Goal: Ask a question

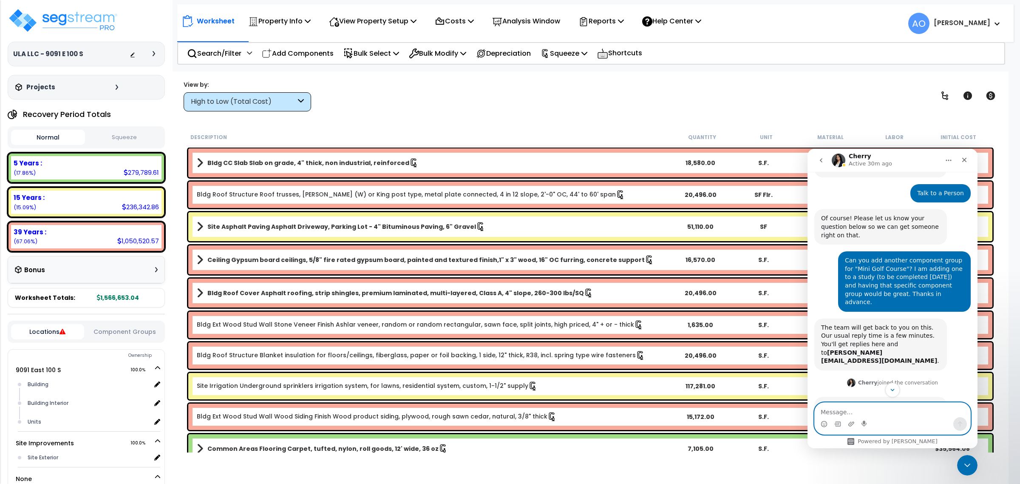
scroll to position [74, 0]
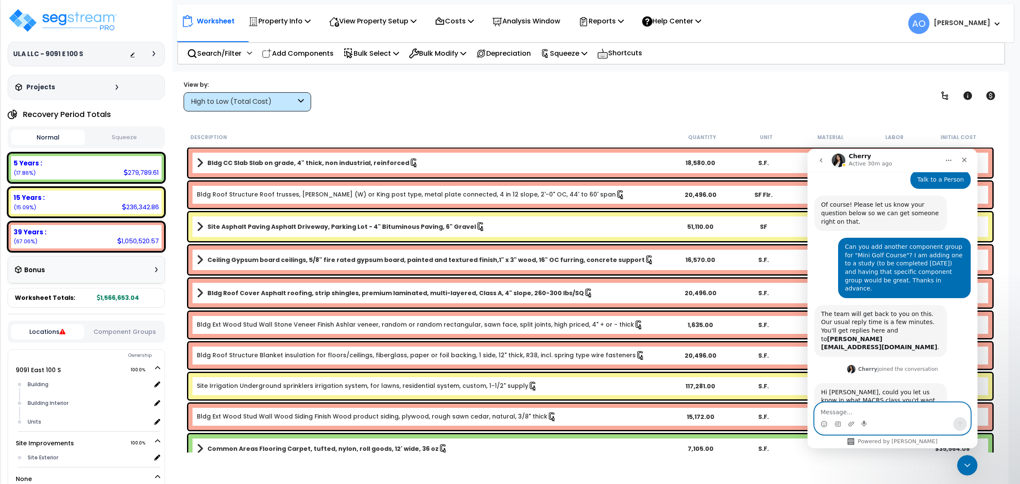
click at [875, 410] on textarea "Message…" at bounding box center [893, 409] width 156 height 14
type textarea "15 Year--Site Improvements."
click at [307, 226] on b "Site Asphalt Paving Asphalt Driveway, Parking Lot - 4" Bituminous Paving, 6" Gr…" at bounding box center [341, 226] width 269 height 8
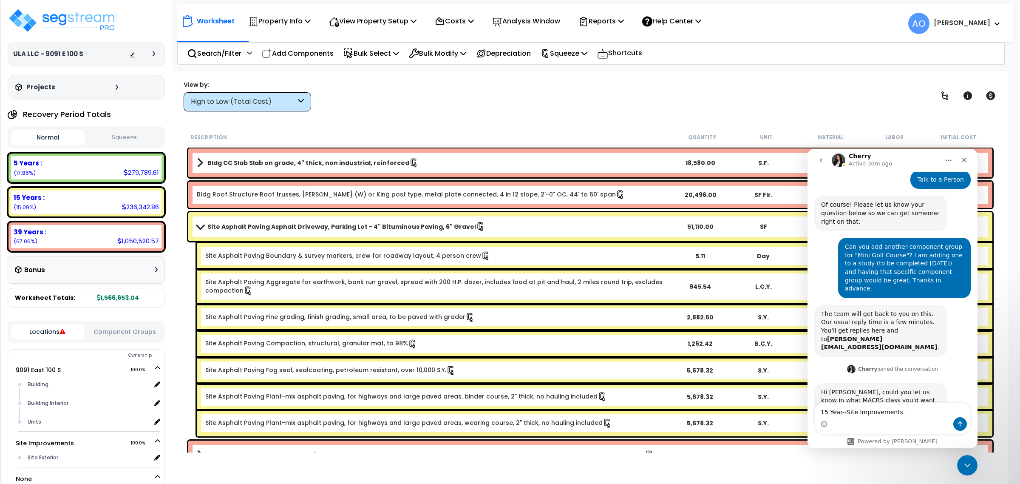
click at [309, 227] on b "Site Asphalt Paving Asphalt Driveway, Parking Lot - 4" Bituminous Paving, 6" Gr…" at bounding box center [341, 226] width 269 height 8
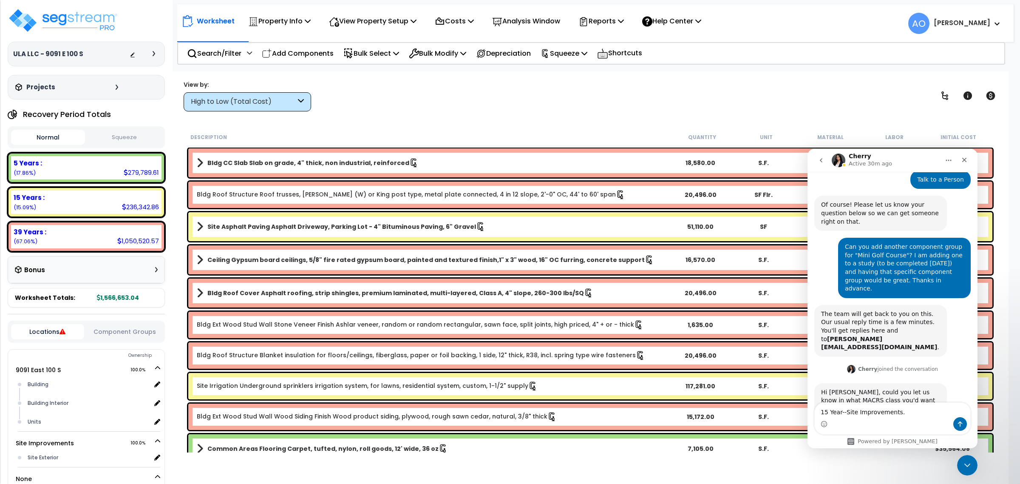
click at [317, 227] on b "Site Asphalt Paving Asphalt Driveway, Parking Lot - 4" Bituminous Paving, 6" Gr…" at bounding box center [341, 226] width 269 height 8
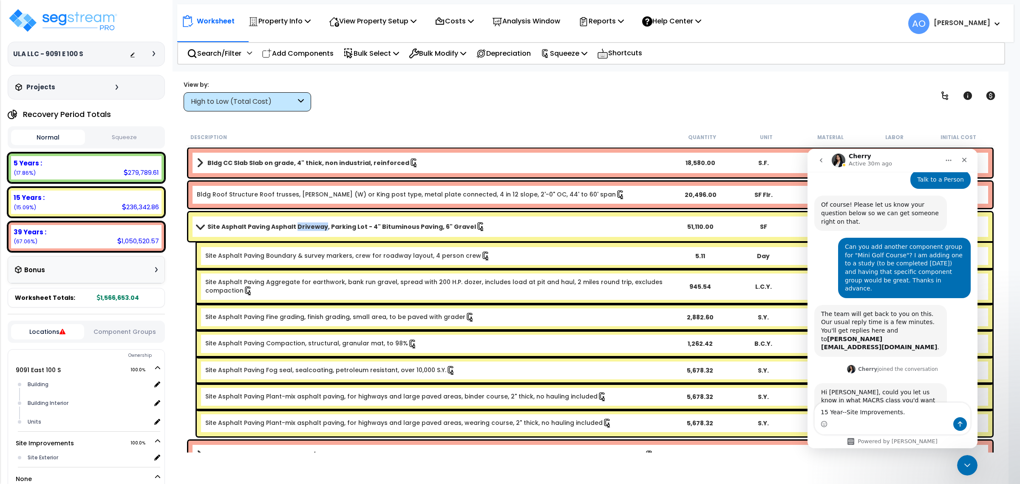
click at [316, 227] on b "Site Asphalt Paving Asphalt Driveway, Parking Lot - 4" Bituminous Paving, 6" Gr…" at bounding box center [341, 226] width 269 height 8
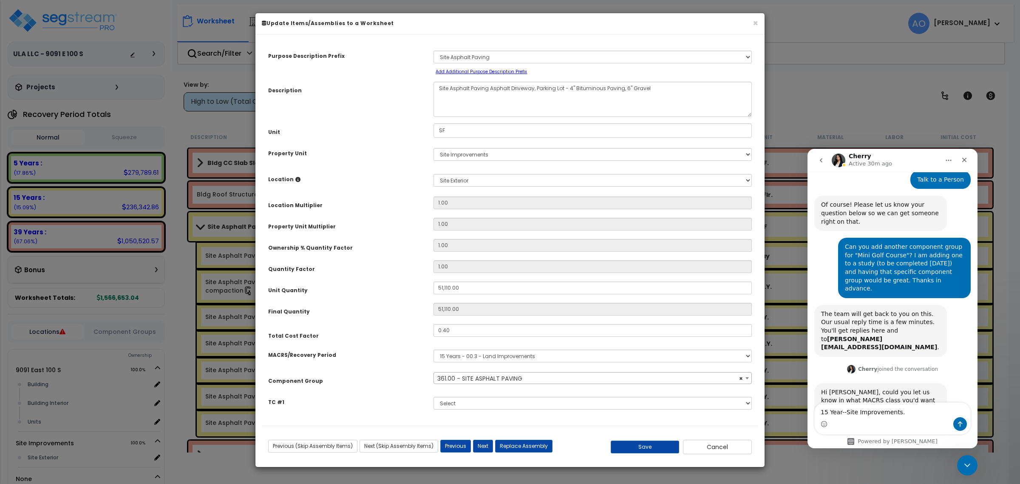
select select "46157"
click at [500, 357] on select "Select MACRS/Recovery Period 5 Years - 57.0 - Distributive Trades & Services 5 …" at bounding box center [592, 355] width 318 height 13
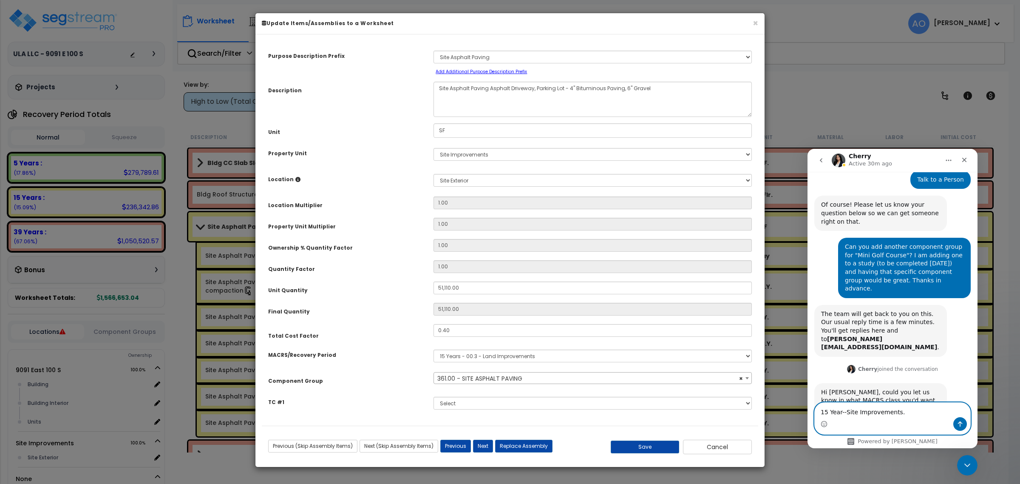
click at [899, 414] on textarea "15 Year--Site Improvements." at bounding box center [893, 409] width 156 height 14
type textarea "15 Year 00.3 please"
click at [957, 421] on icon "Send a message…" at bounding box center [960, 423] width 7 height 7
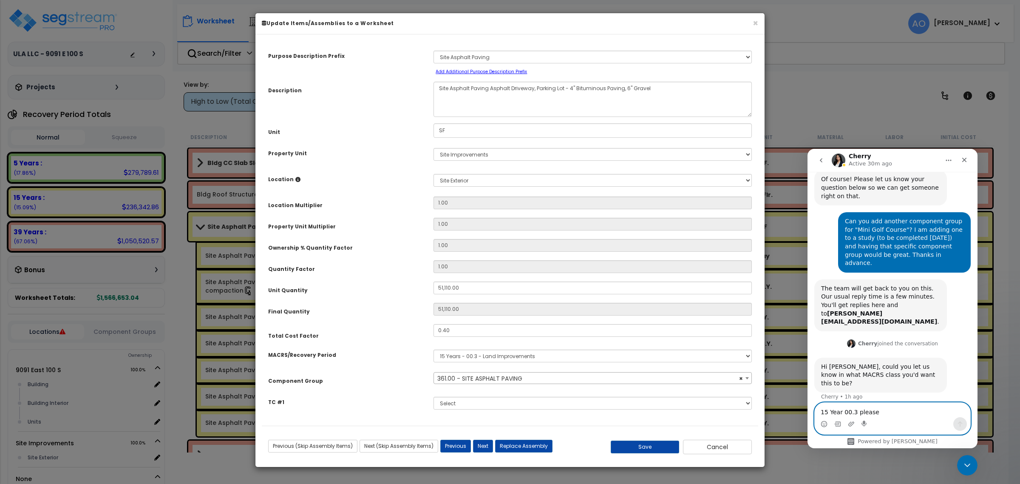
scroll to position [99, 0]
click at [732, 447] on button "Cancel" at bounding box center [717, 446] width 69 height 14
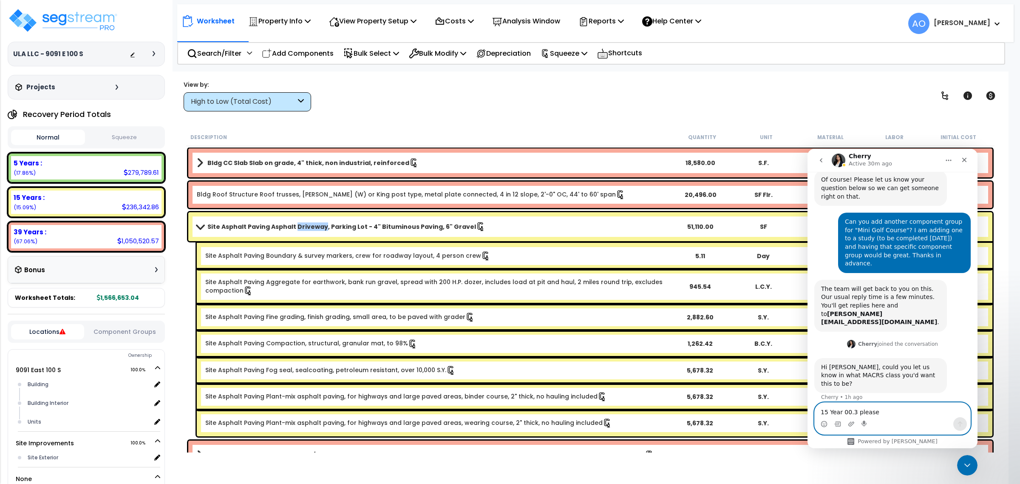
click at [864, 413] on textarea "15 Year 00.3 please" at bounding box center [893, 409] width 156 height 14
type textarea "Thank you"
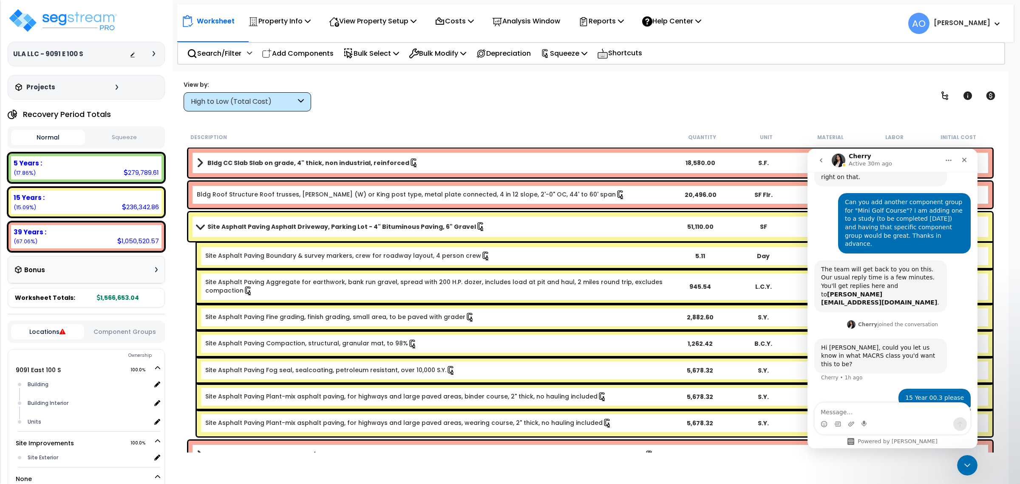
click at [505, 107] on div "View by: High to Low (Total Cost) High to Low (Total Cost)" at bounding box center [590, 95] width 819 height 31
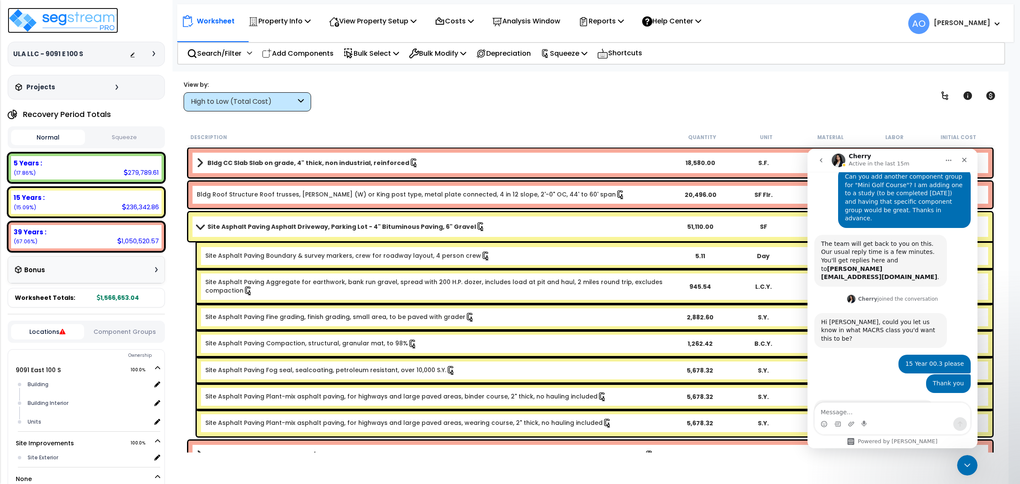
click at [99, 17] on img at bounding box center [63, 20] width 110 height 25
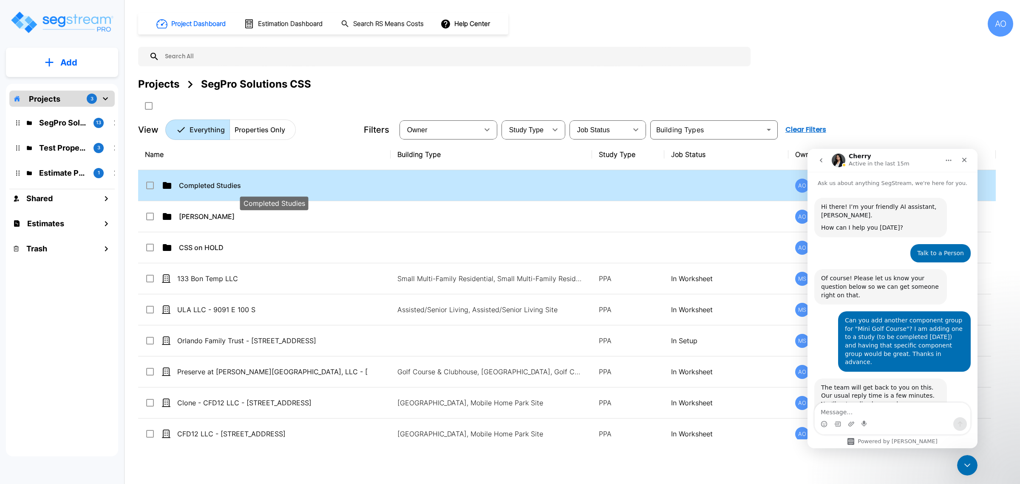
click at [219, 185] on p "Completed Studies" at bounding box center [274, 185] width 190 height 10
checkbox input "true"
click at [219, 187] on p "Completed Studies" at bounding box center [274, 185] width 190 height 10
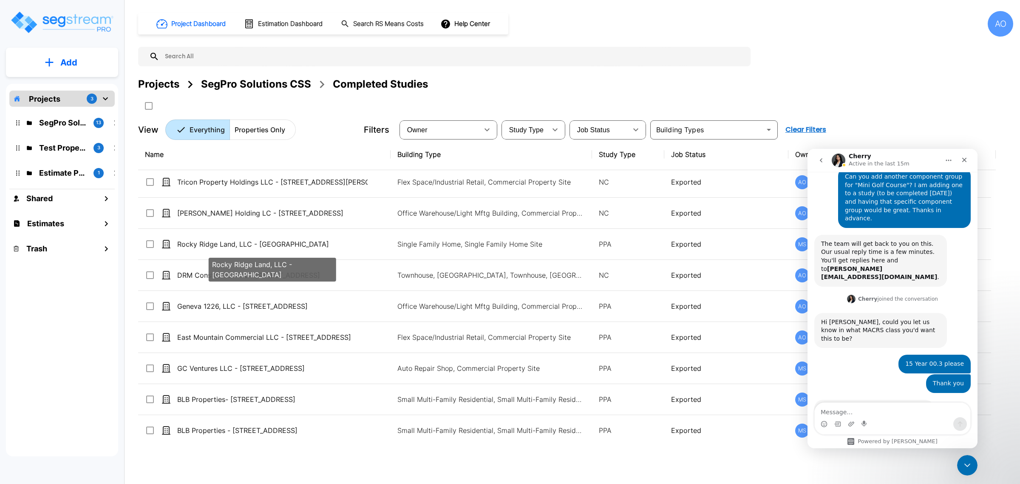
scroll to position [956, 0]
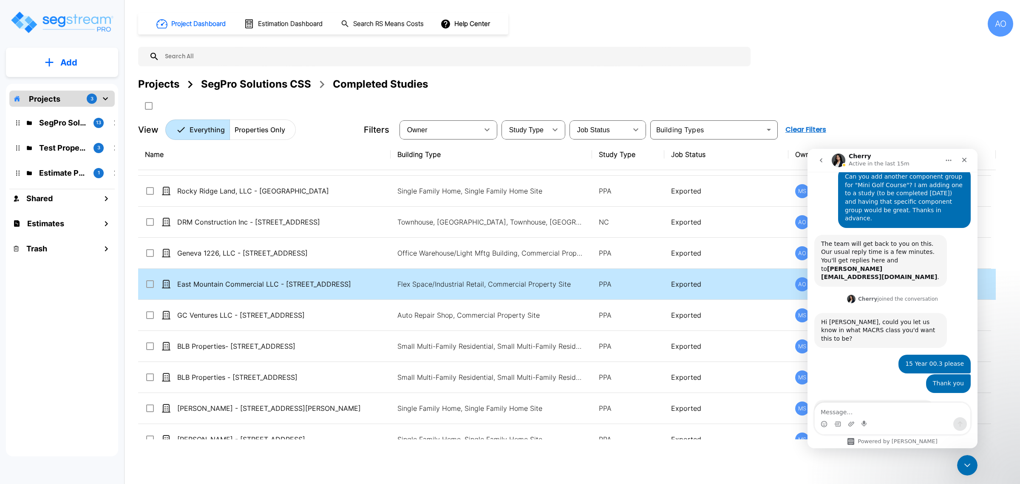
click at [272, 292] on td "East Mountain Commercial LLC - 565 N Main Street" at bounding box center [264, 284] width 252 height 31
checkbox input "true"
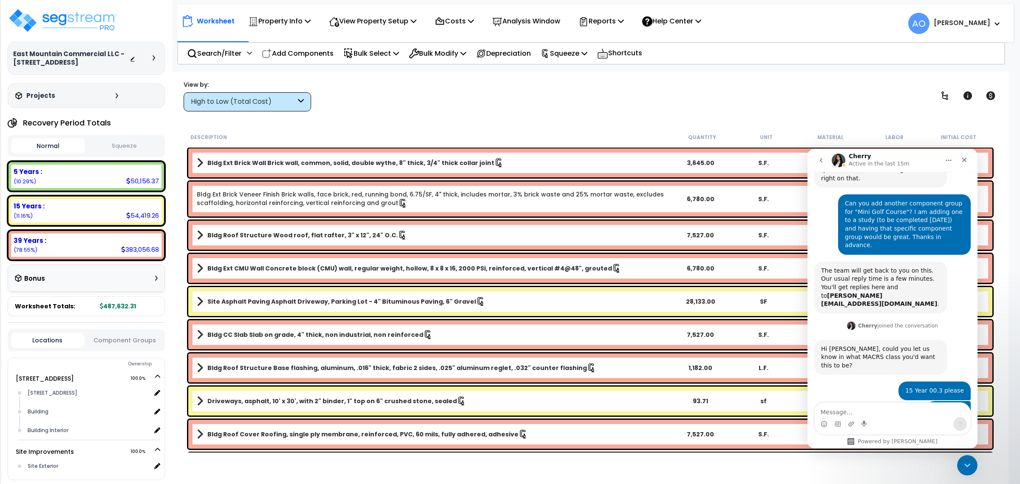
scroll to position [144, 0]
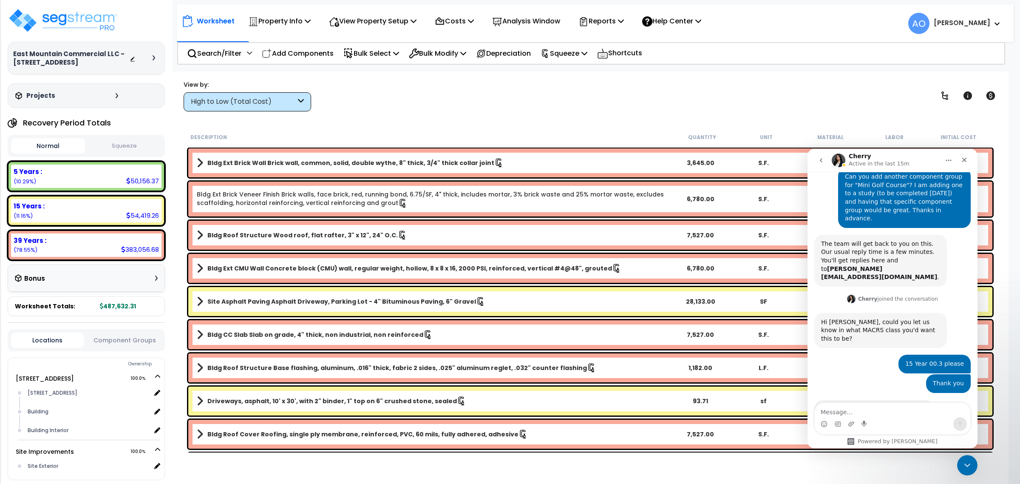
click at [132, 148] on button "Squeeze" at bounding box center [124, 146] width 74 height 15
